Goal: Task Accomplishment & Management: Manage account settings

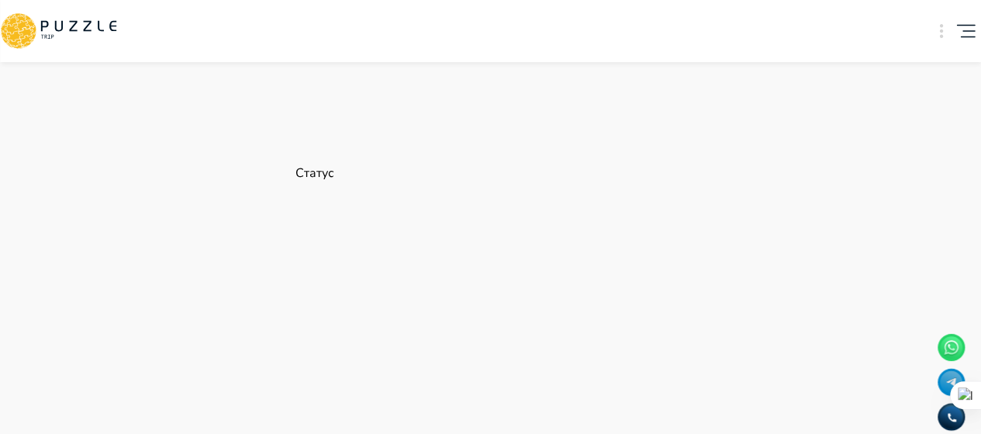
scroll to position [698, 0]
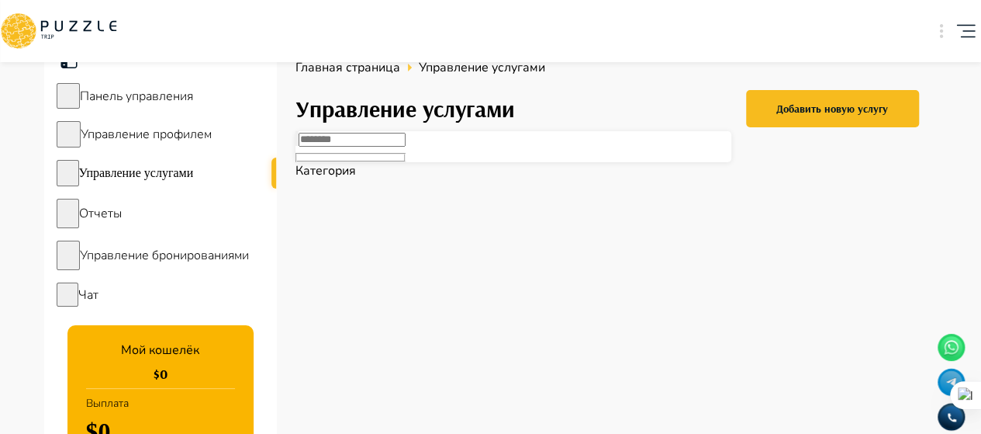
scroll to position [0, 0]
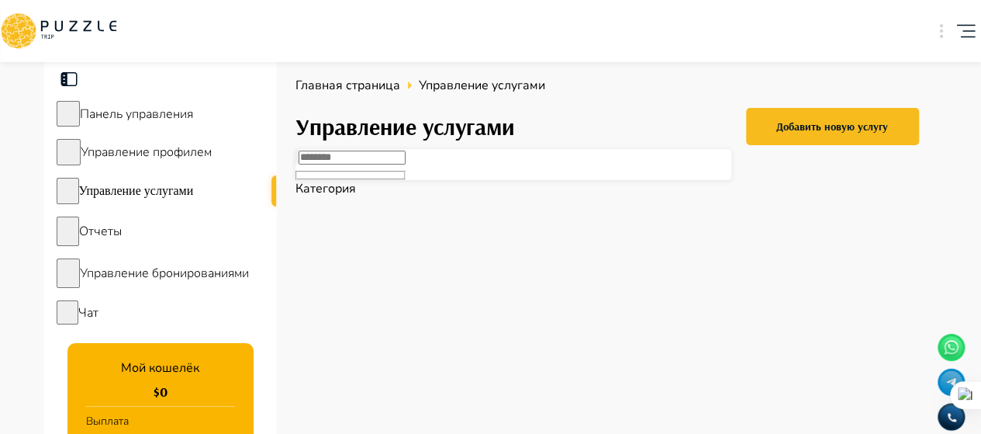
click at [168, 197] on span "Управление услугами" at bounding box center [136, 190] width 115 height 13
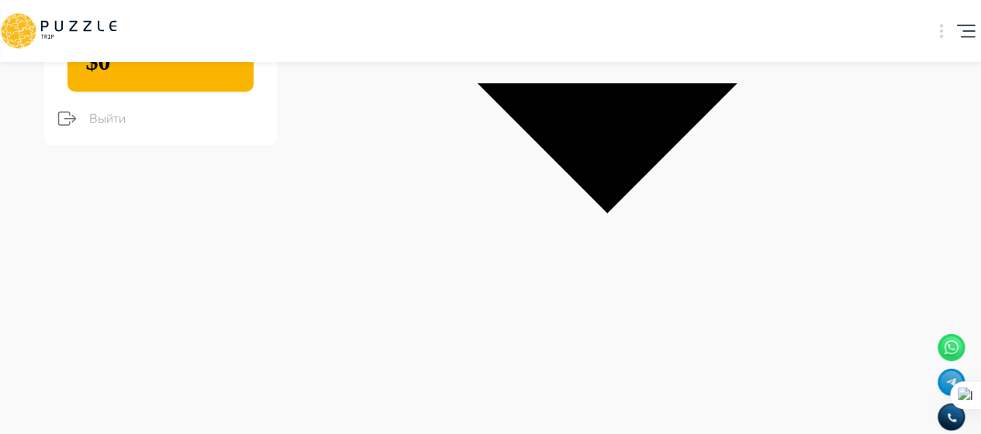
scroll to position [465, 0]
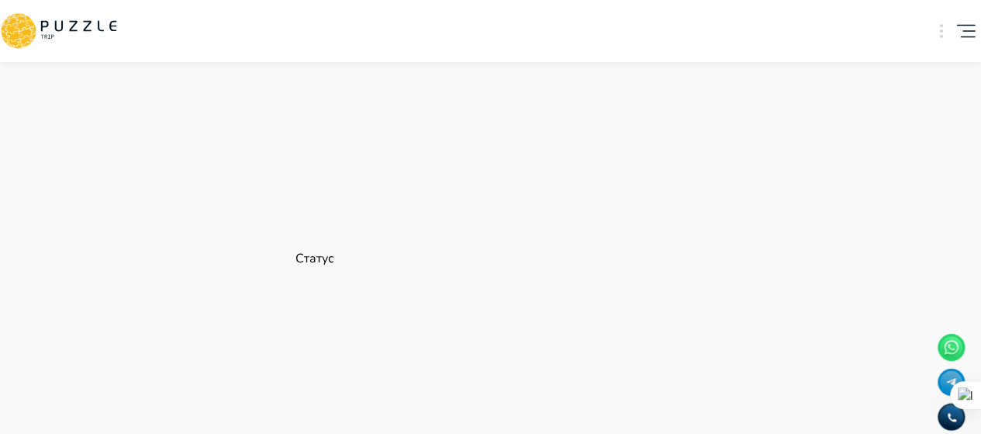
scroll to position [620, 0]
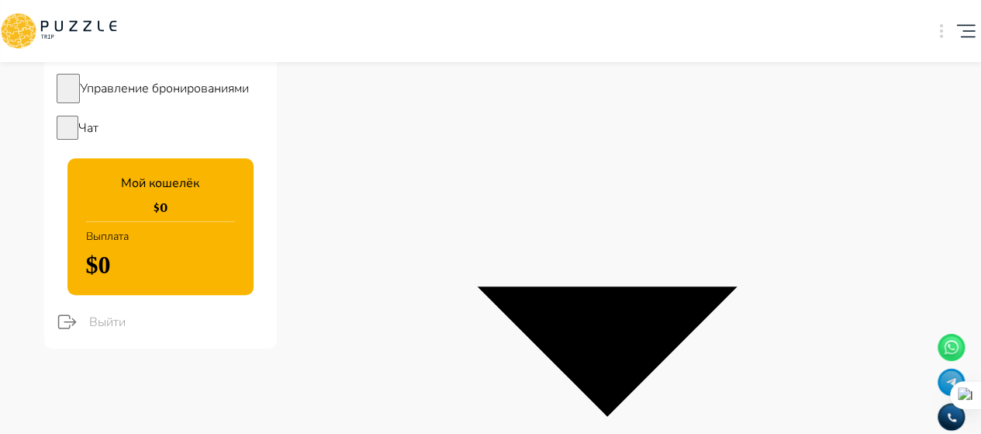
scroll to position [0, 0]
